Goal: Complete application form

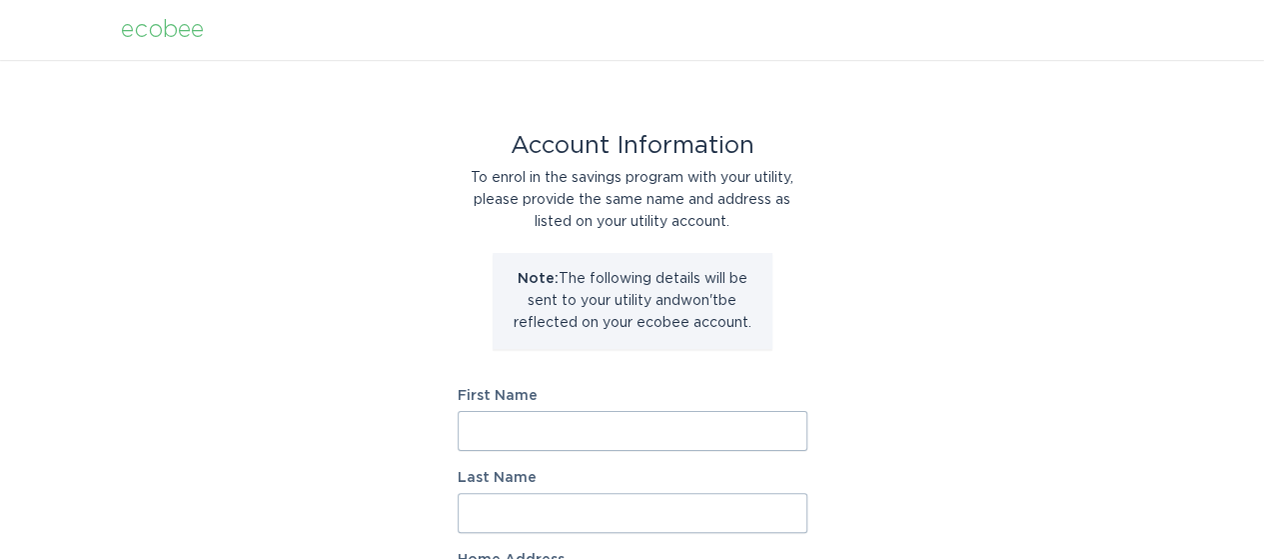
click at [588, 428] on input "First Name" at bounding box center [633, 431] width 350 height 40
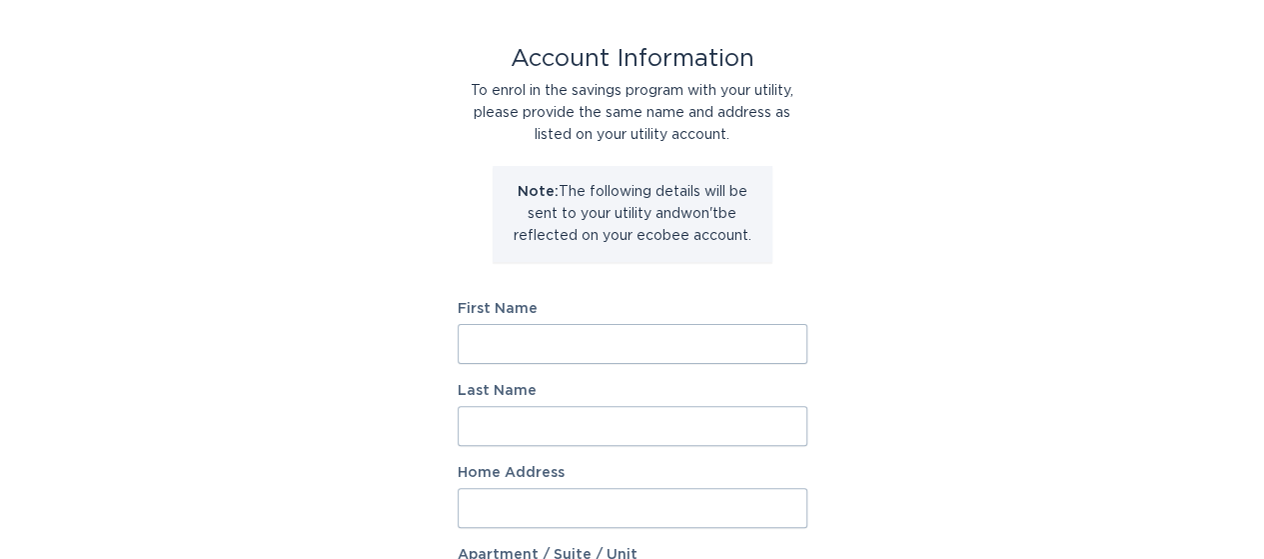
scroll to position [200, 0]
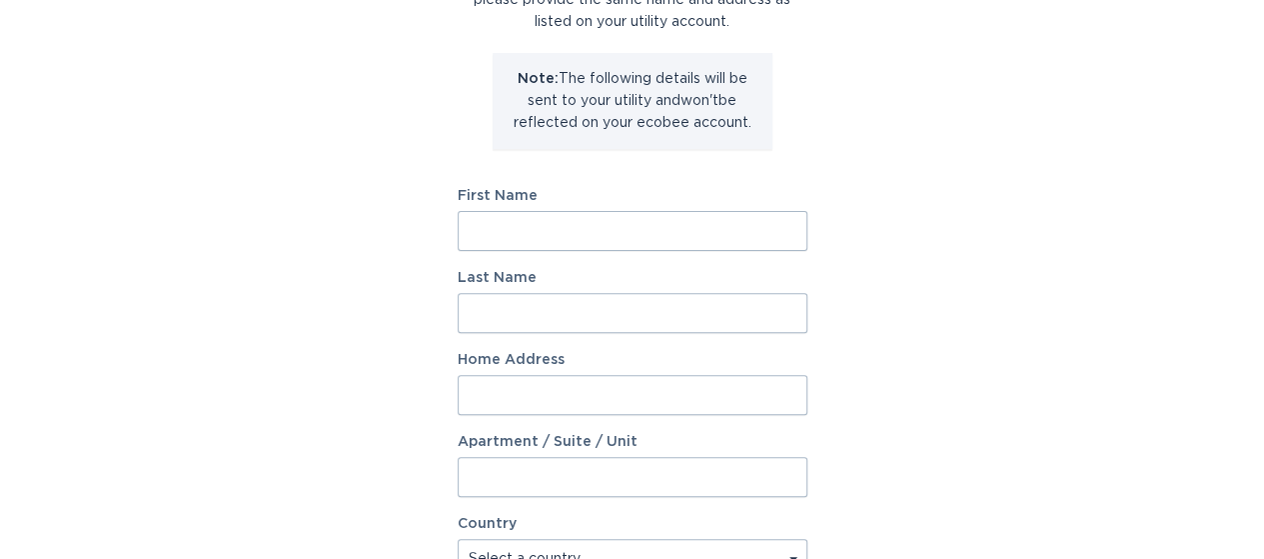
click at [639, 237] on input "First Name" at bounding box center [633, 231] width 350 height 40
type input "Tara"
type input "Lloyd"
type input "216 S Pennsylvania St"
type input "Denver, CO 80209"
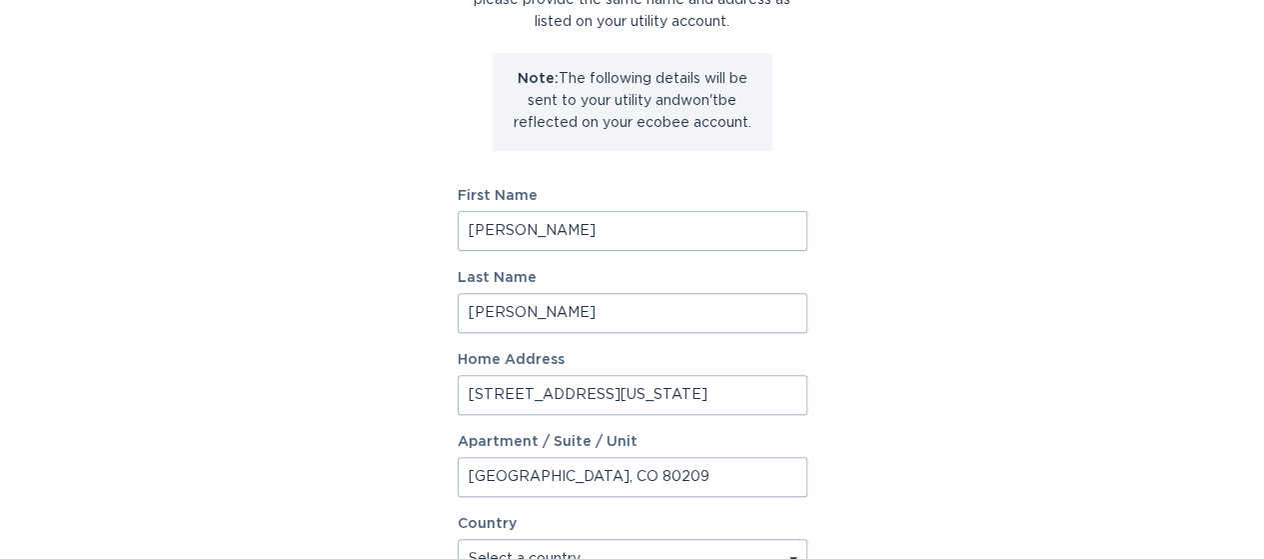
select select "US"
type input "Denver"
type input "80209"
select select "CO"
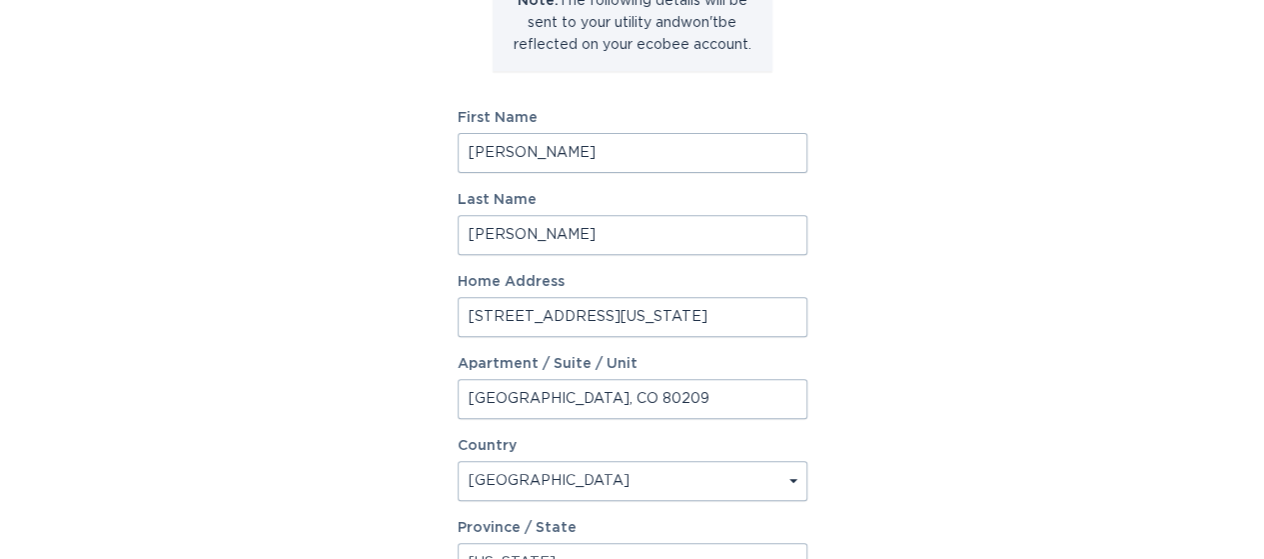
scroll to position [600, 0]
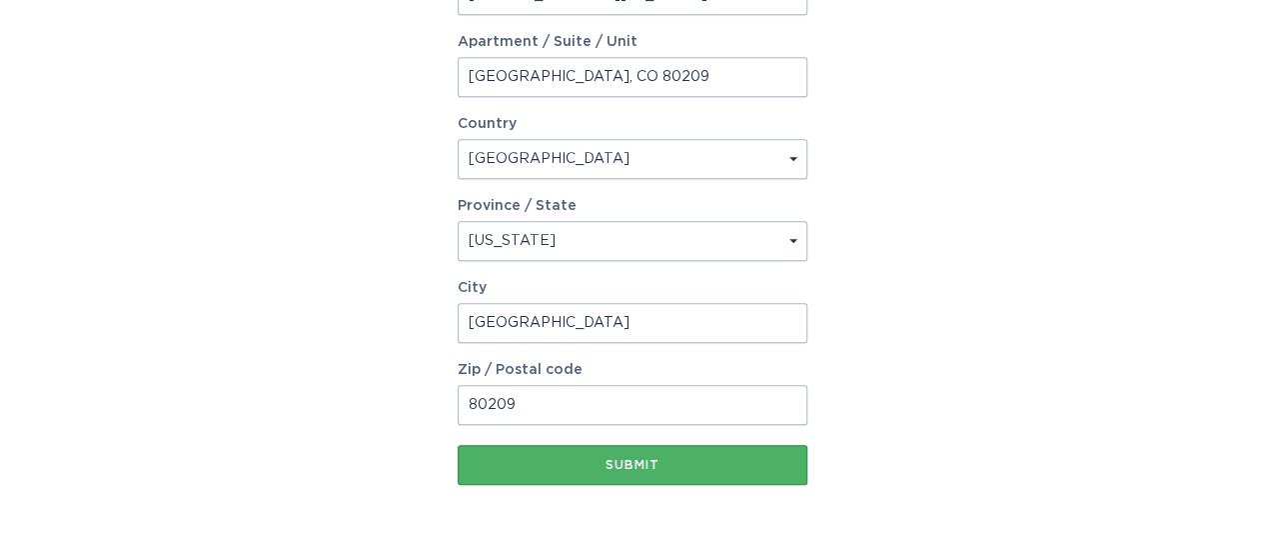
click at [674, 459] on div "Submit" at bounding box center [633, 465] width 330 height 12
